Goal: Navigation & Orientation: Go to known website

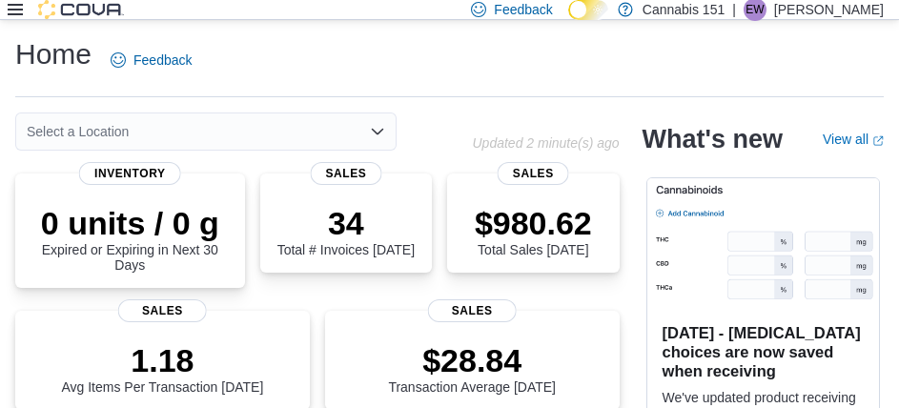
click at [426, 85] on div "Home Feedback" at bounding box center [449, 60] width 869 height 50
click at [404, 117] on div "Select a Location" at bounding box center [243, 132] width 457 height 38
